Goal: Find specific page/section: Find specific page/section

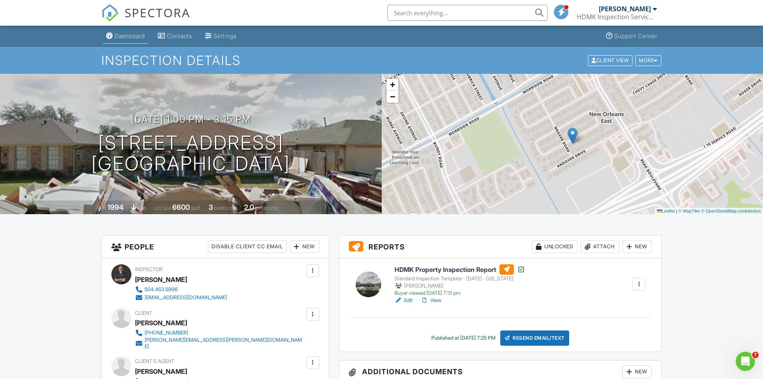
click at [136, 36] on div "Dashboard" at bounding box center [130, 35] width 30 height 7
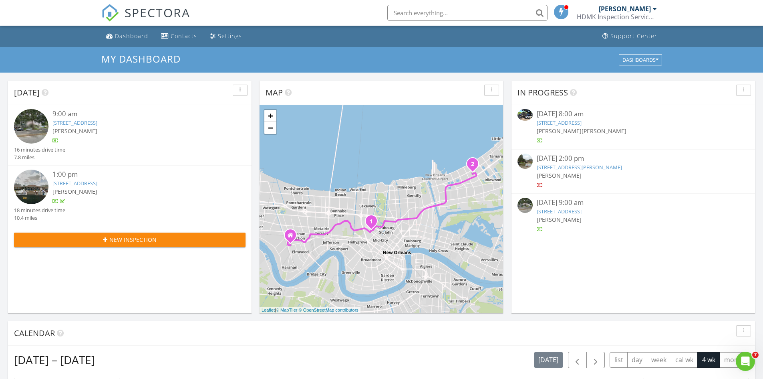
click at [91, 122] on link "4440 Bienville St, New Orleans, LA 70119" at bounding box center [74, 122] width 45 height 7
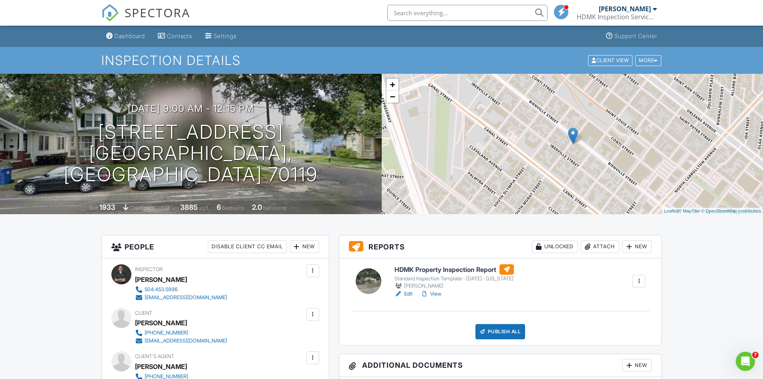
click at [440, 290] on link "View" at bounding box center [431, 294] width 21 height 8
